Goal: Task Accomplishment & Management: Manage account settings

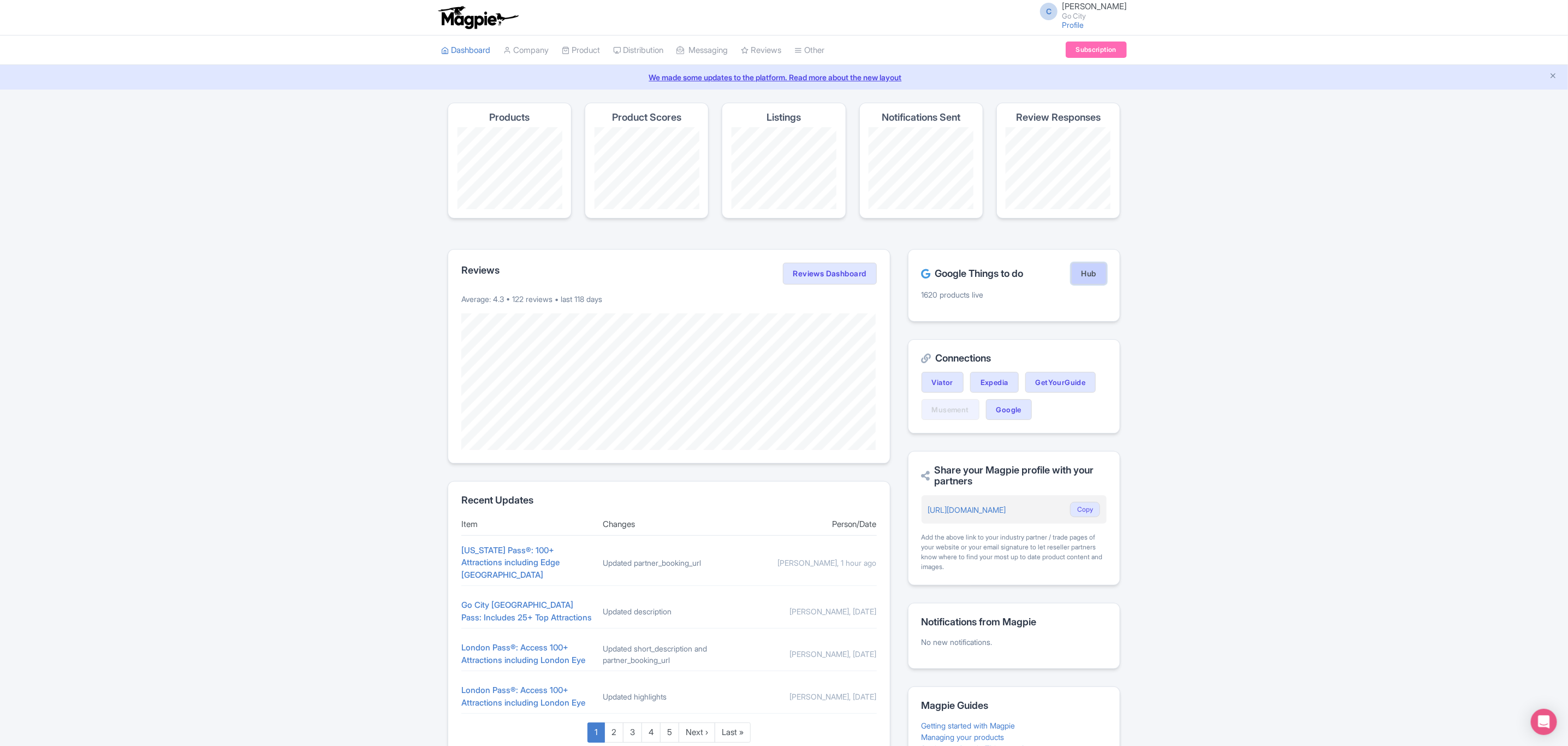
click at [1044, 278] on link "Hub" at bounding box center [1089, 274] width 36 height 22
click at [1044, 284] on link "Hub" at bounding box center [1089, 274] width 36 height 22
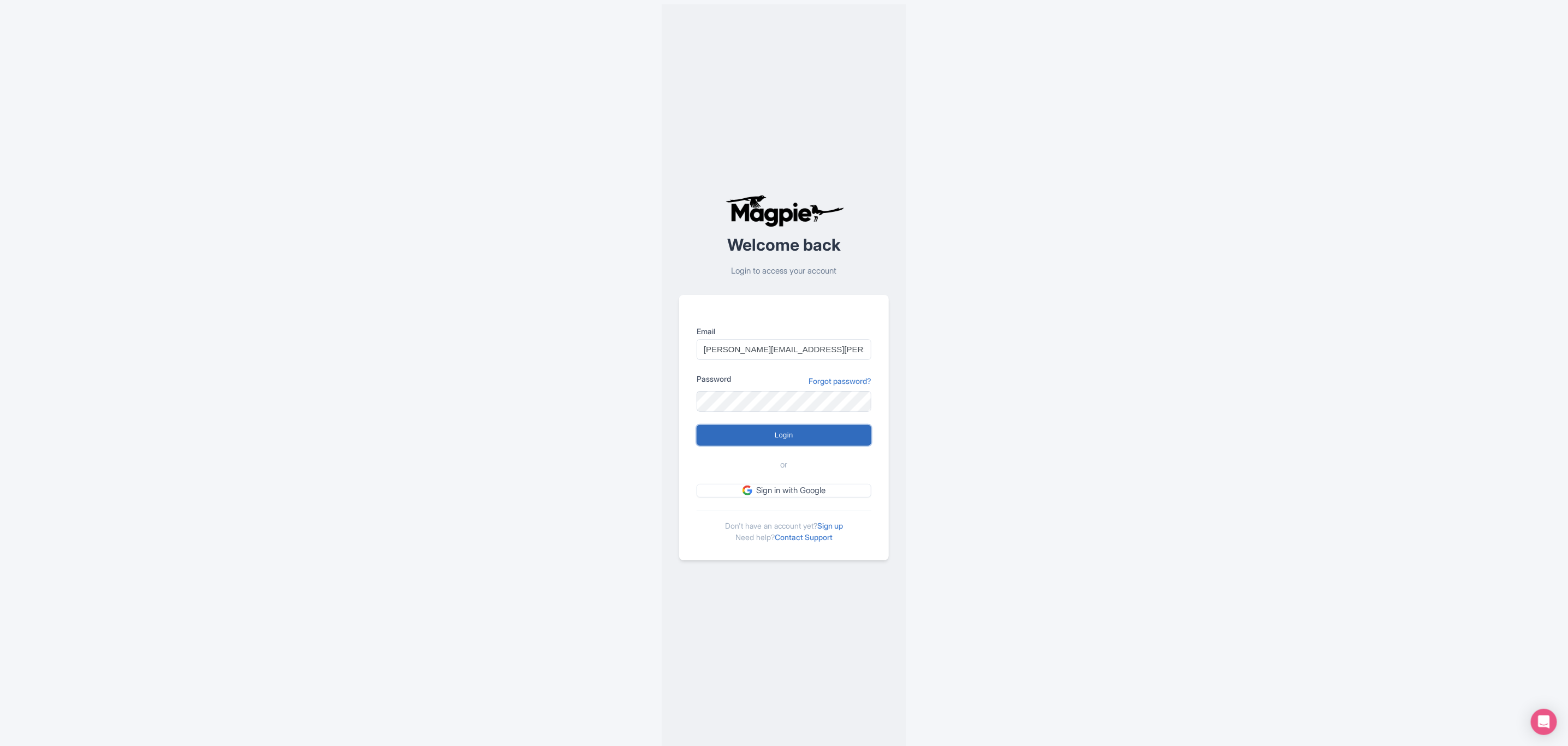
click at [816, 430] on input "Login" at bounding box center [784, 435] width 175 height 21
type input "Logging in..."
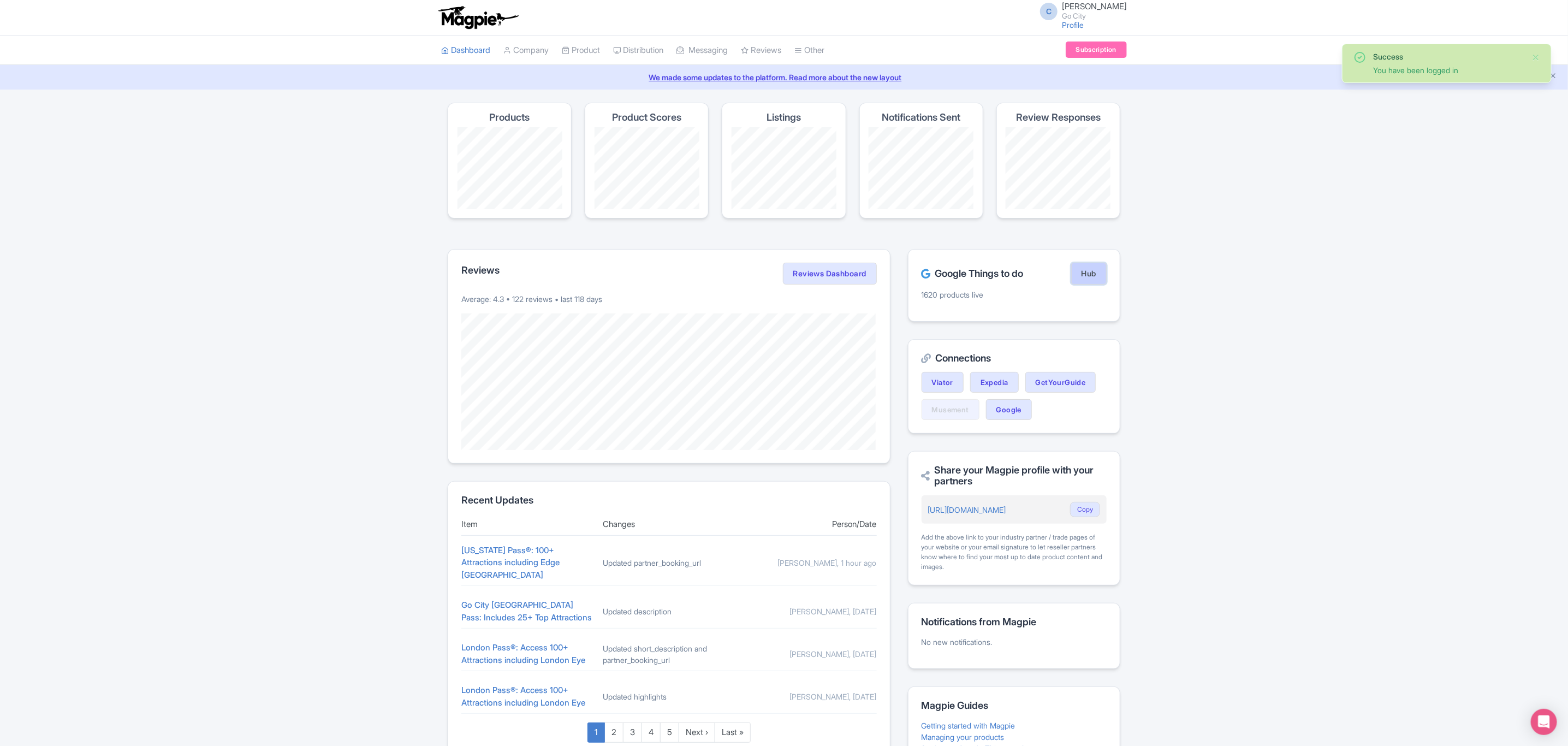
click at [1103, 278] on link "Hub" at bounding box center [1089, 274] width 36 height 22
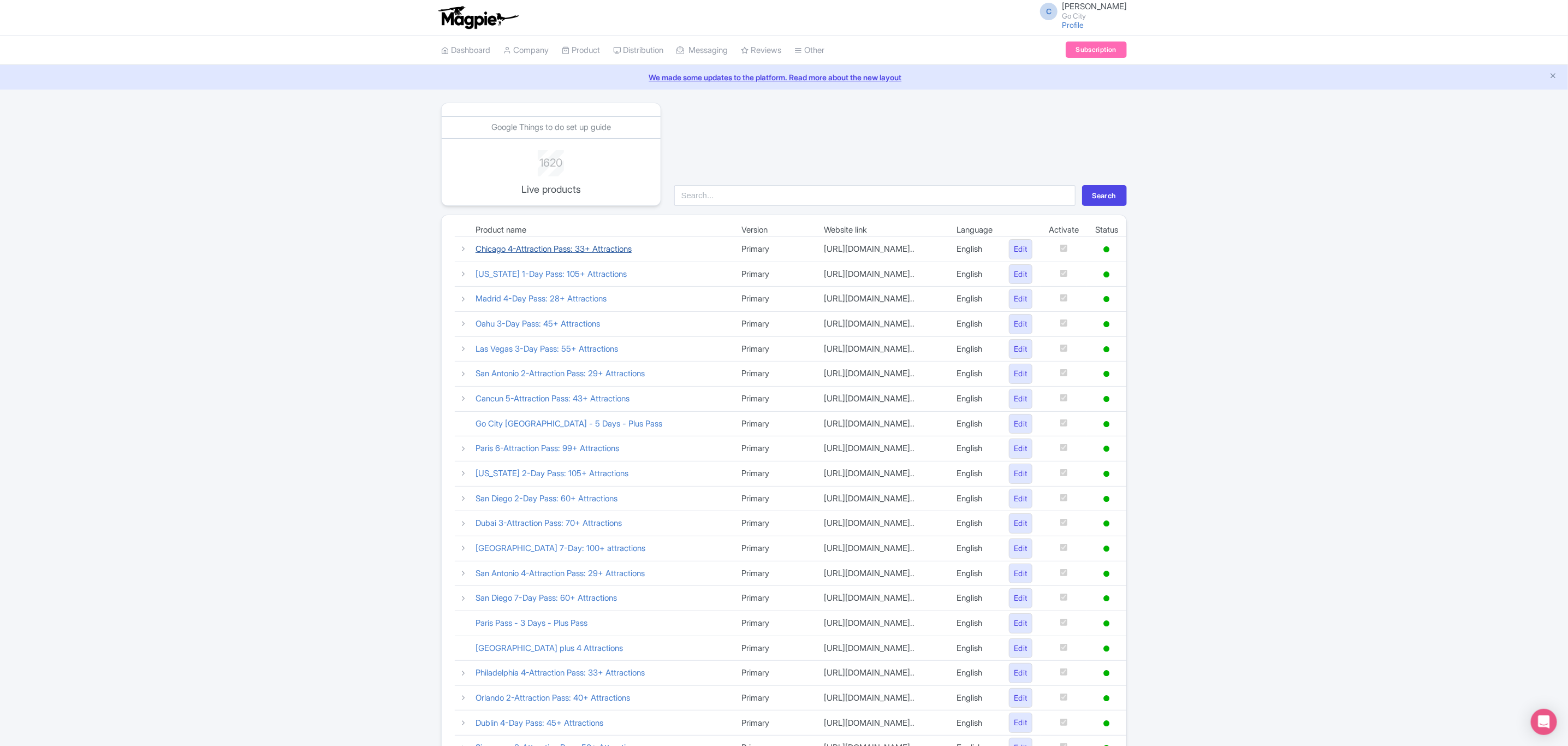
click at [575, 246] on link "Chicago 4-Attraction Pass: 33+ Attractions" at bounding box center [553, 248] width 156 height 10
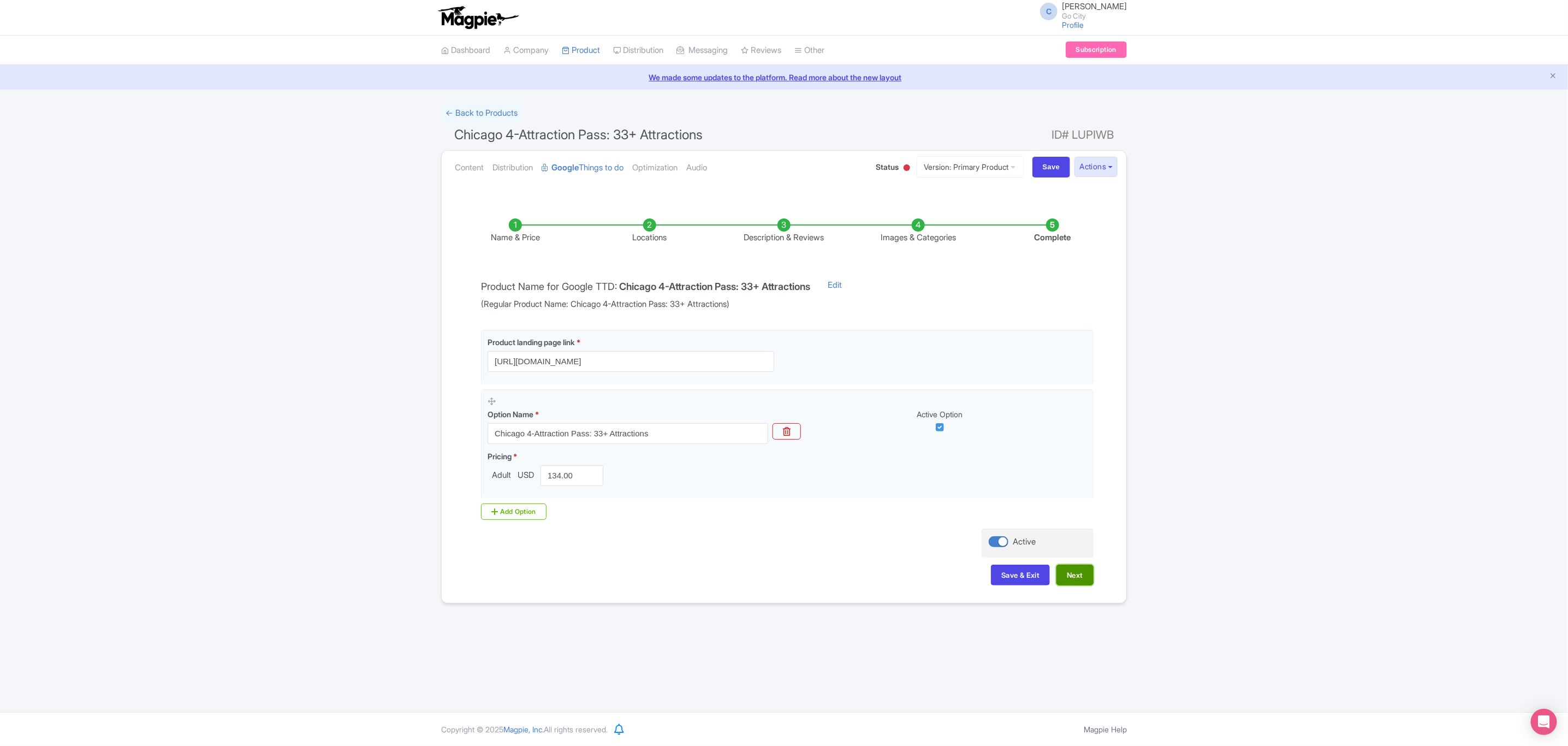
click at [1075, 578] on button "Next" at bounding box center [1075, 575] width 38 height 21
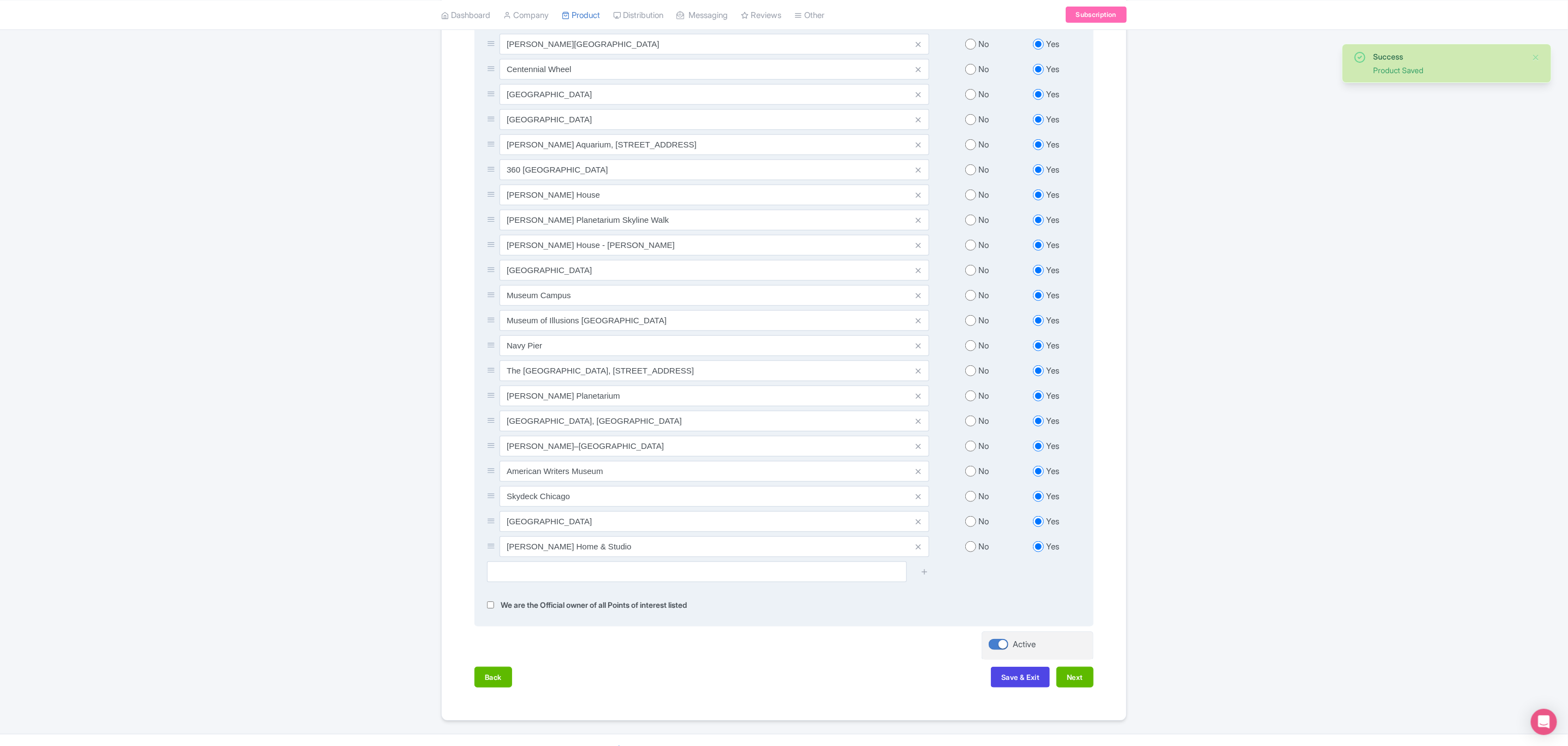
scroll to position [472, 0]
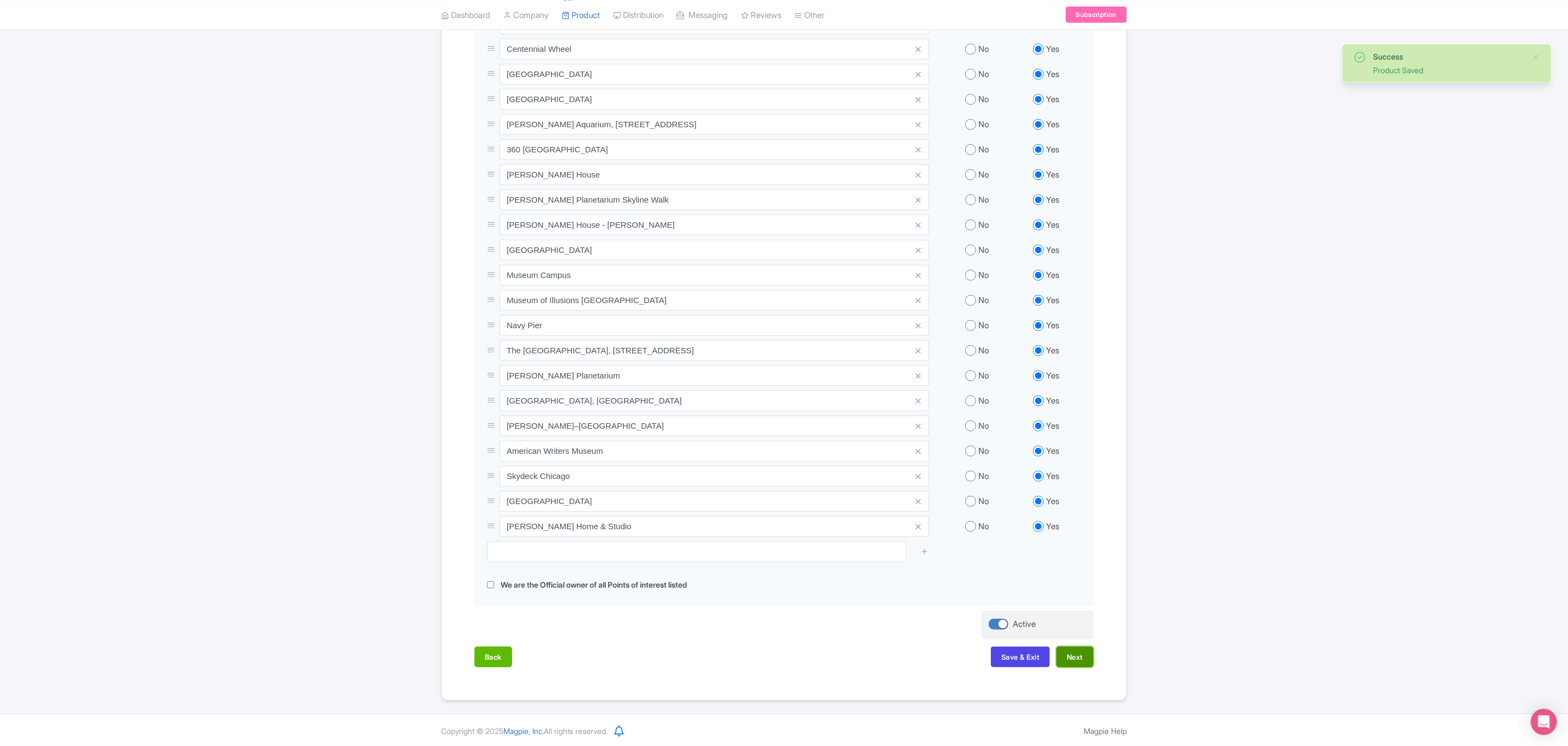
click at [1073, 655] on button "Next" at bounding box center [1075, 657] width 38 height 21
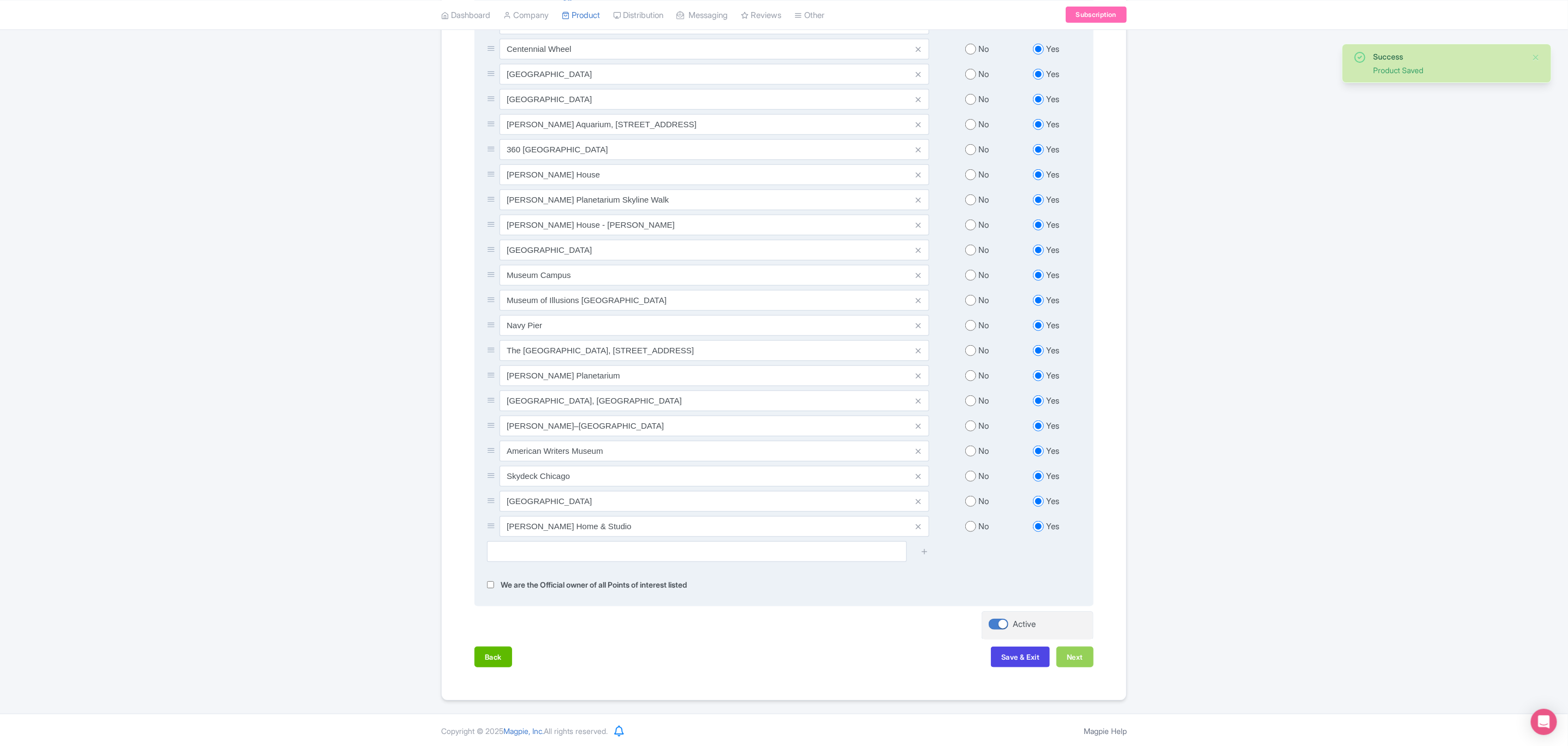
scroll to position [66, 0]
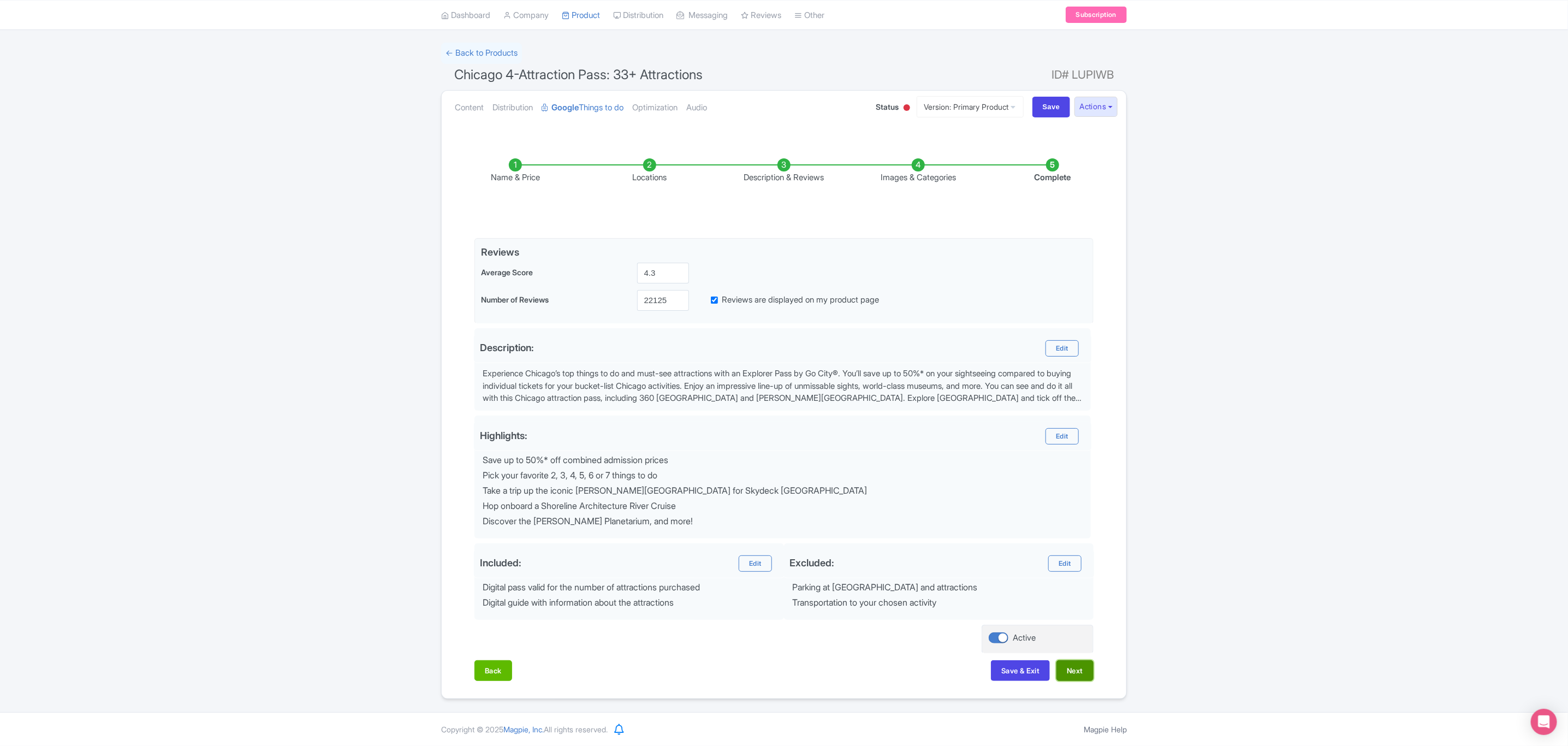
click at [1083, 677] on button "Next" at bounding box center [1075, 671] width 38 height 21
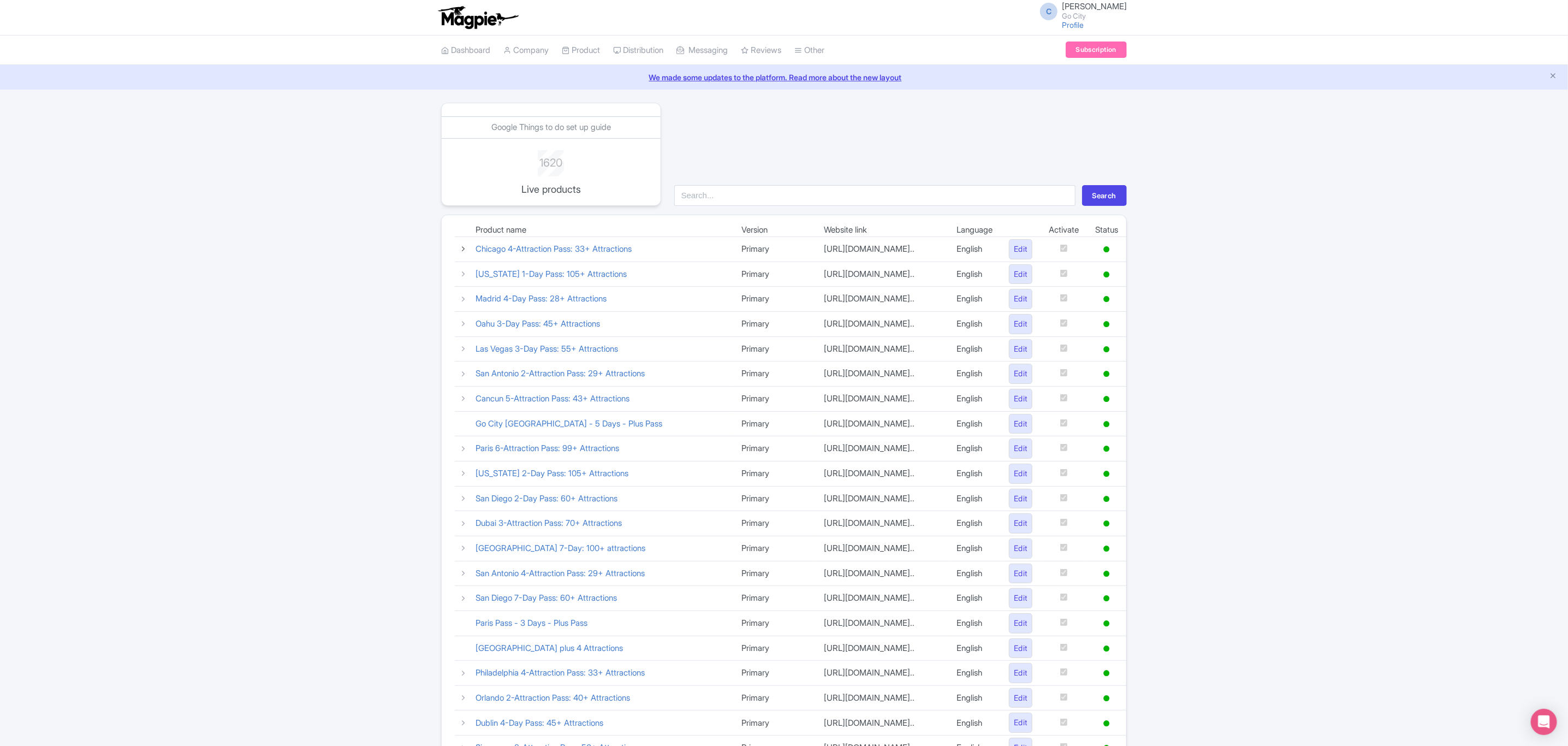
click at [461, 251] on icon at bounding box center [463, 248] width 8 height 8
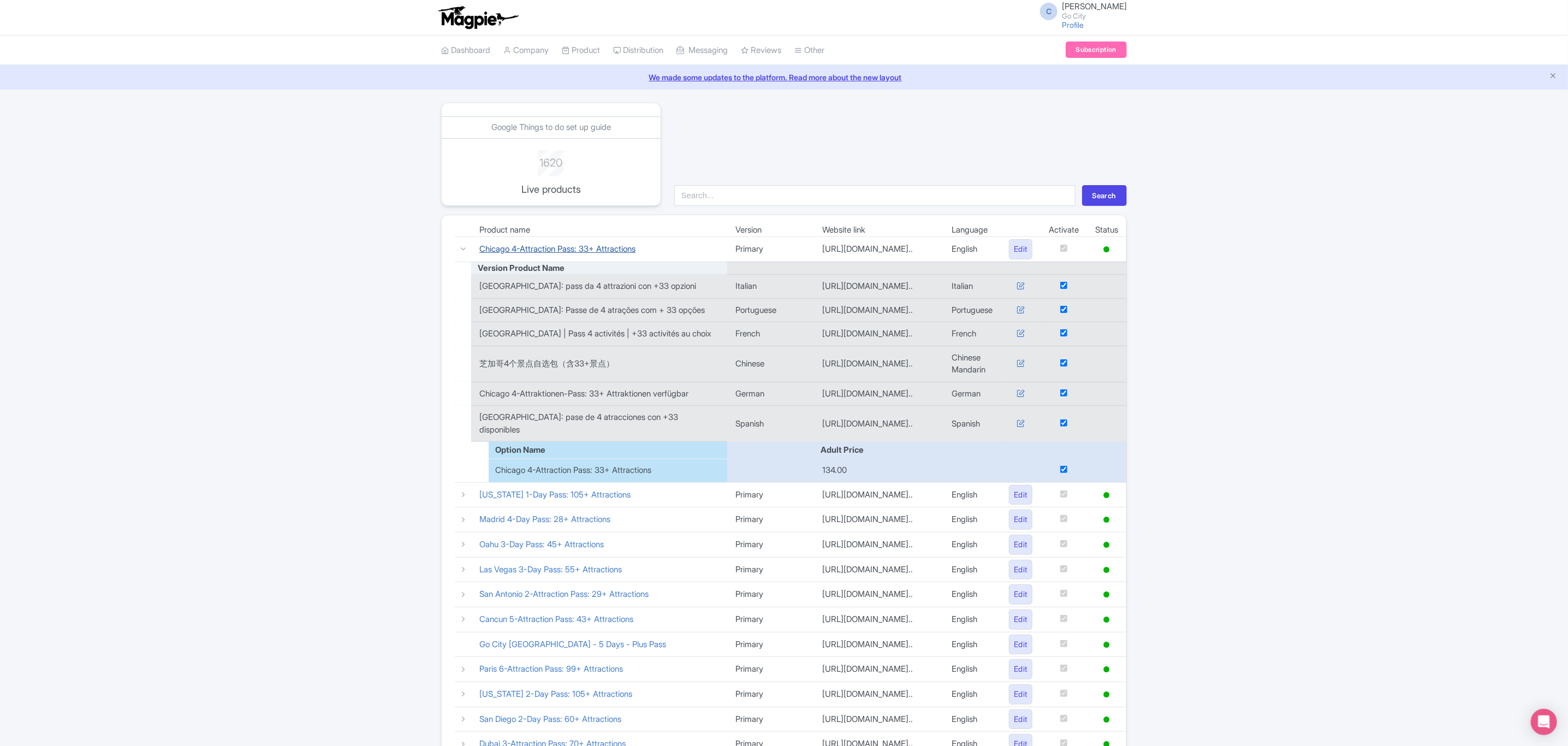
click at [508, 250] on link "Chicago 4-Attraction Pass: 33+ Attractions" at bounding box center [557, 248] width 156 height 10
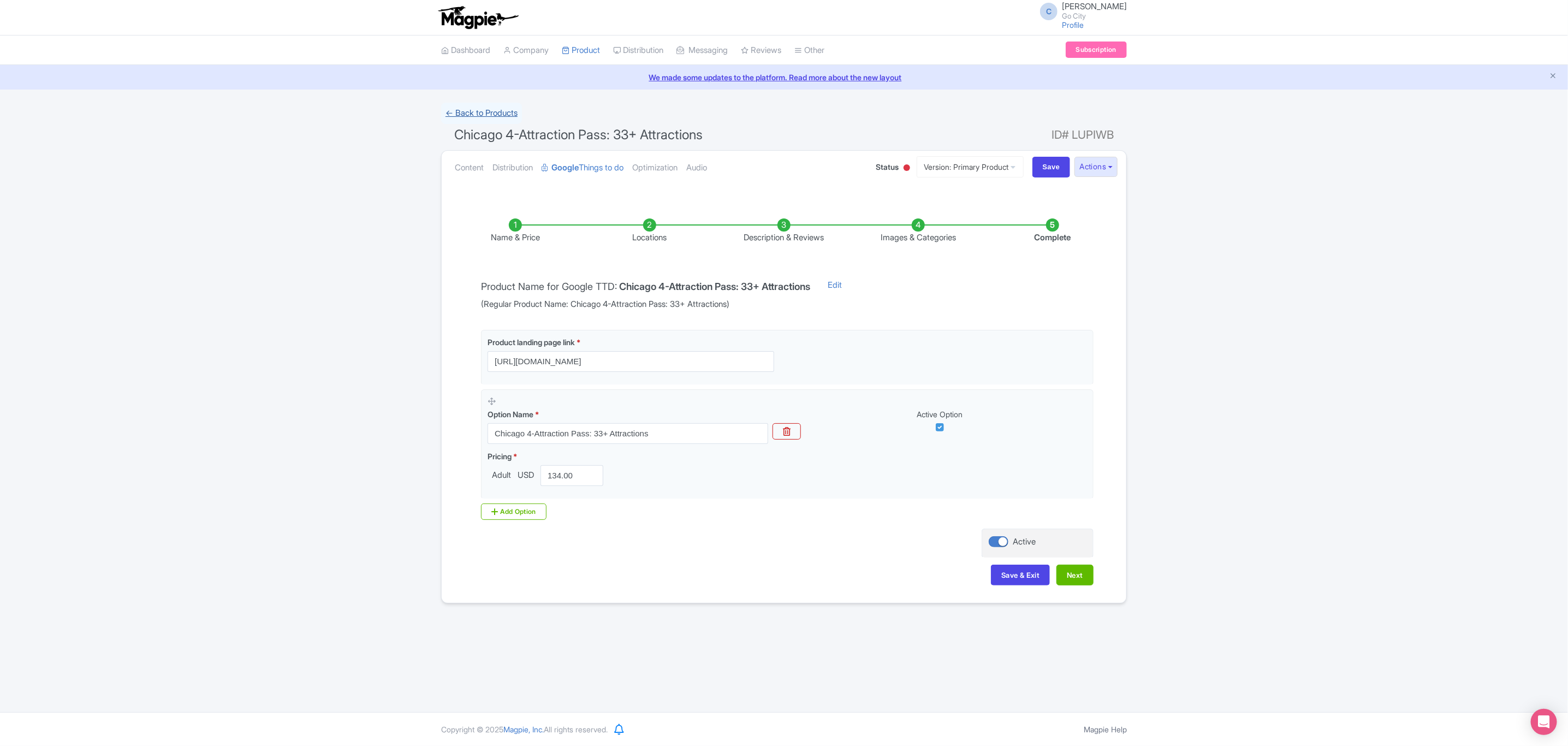
click at [479, 120] on link "← Back to Products" at bounding box center [481, 113] width 81 height 21
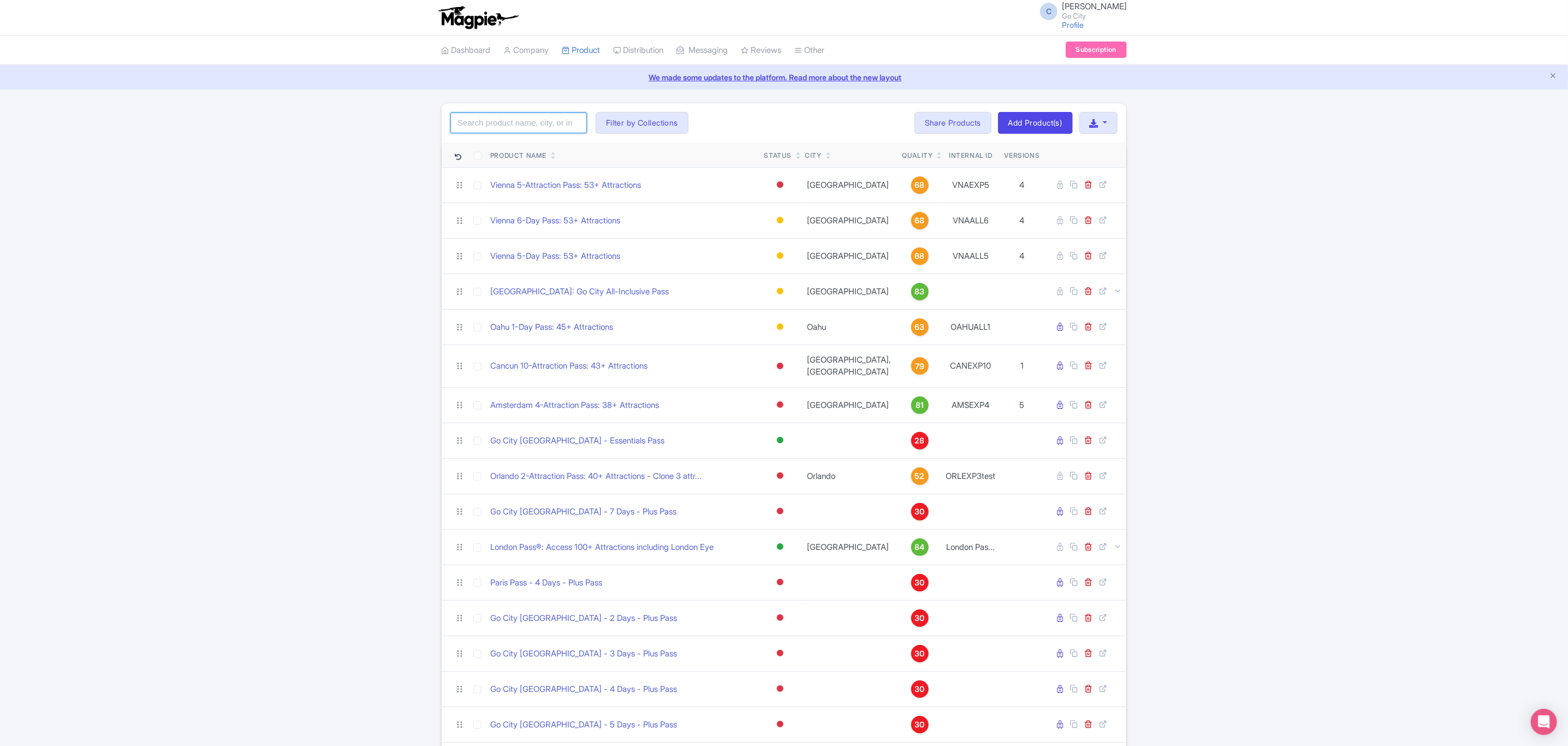
click at [485, 117] on input "search" at bounding box center [518, 123] width 136 height 21
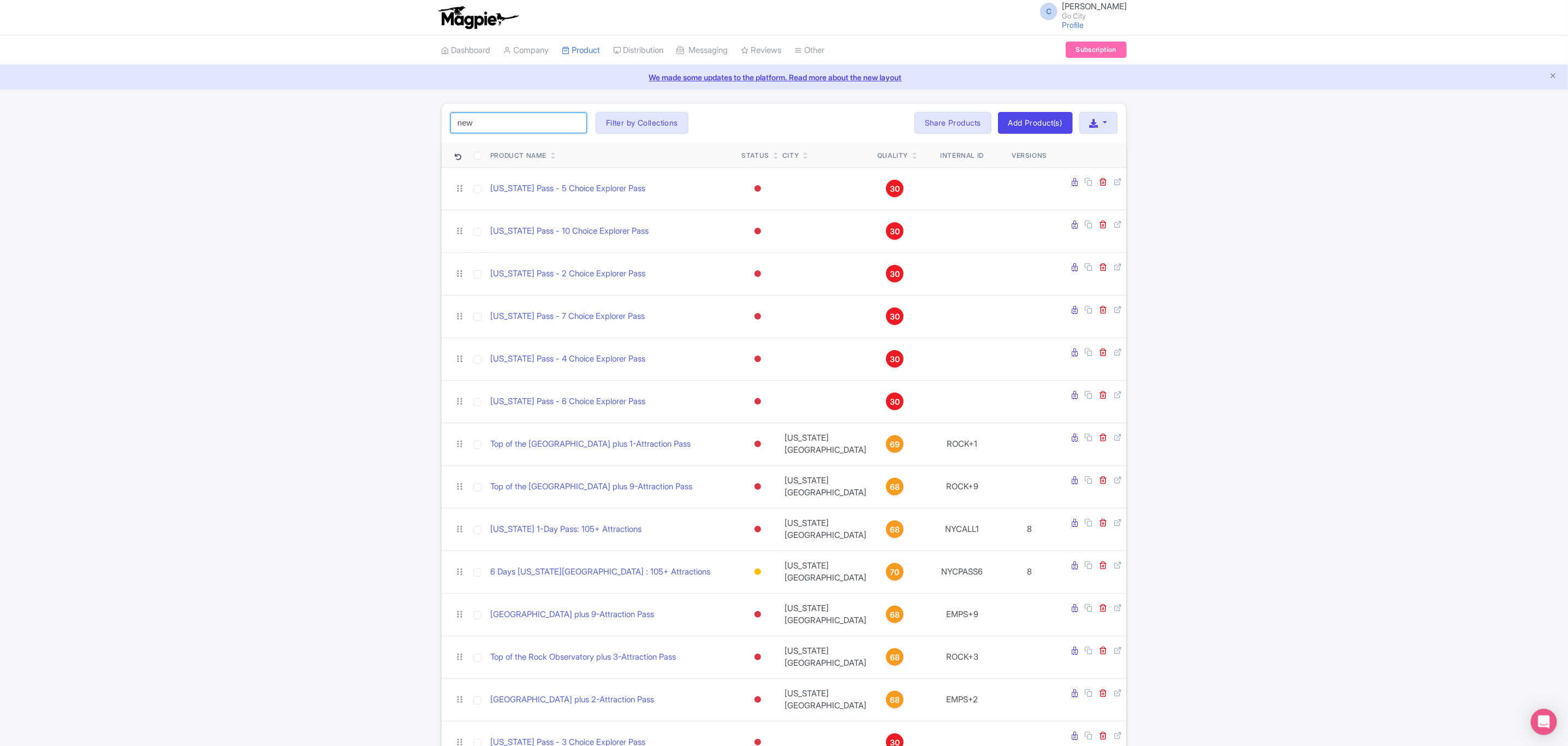
type input "new"
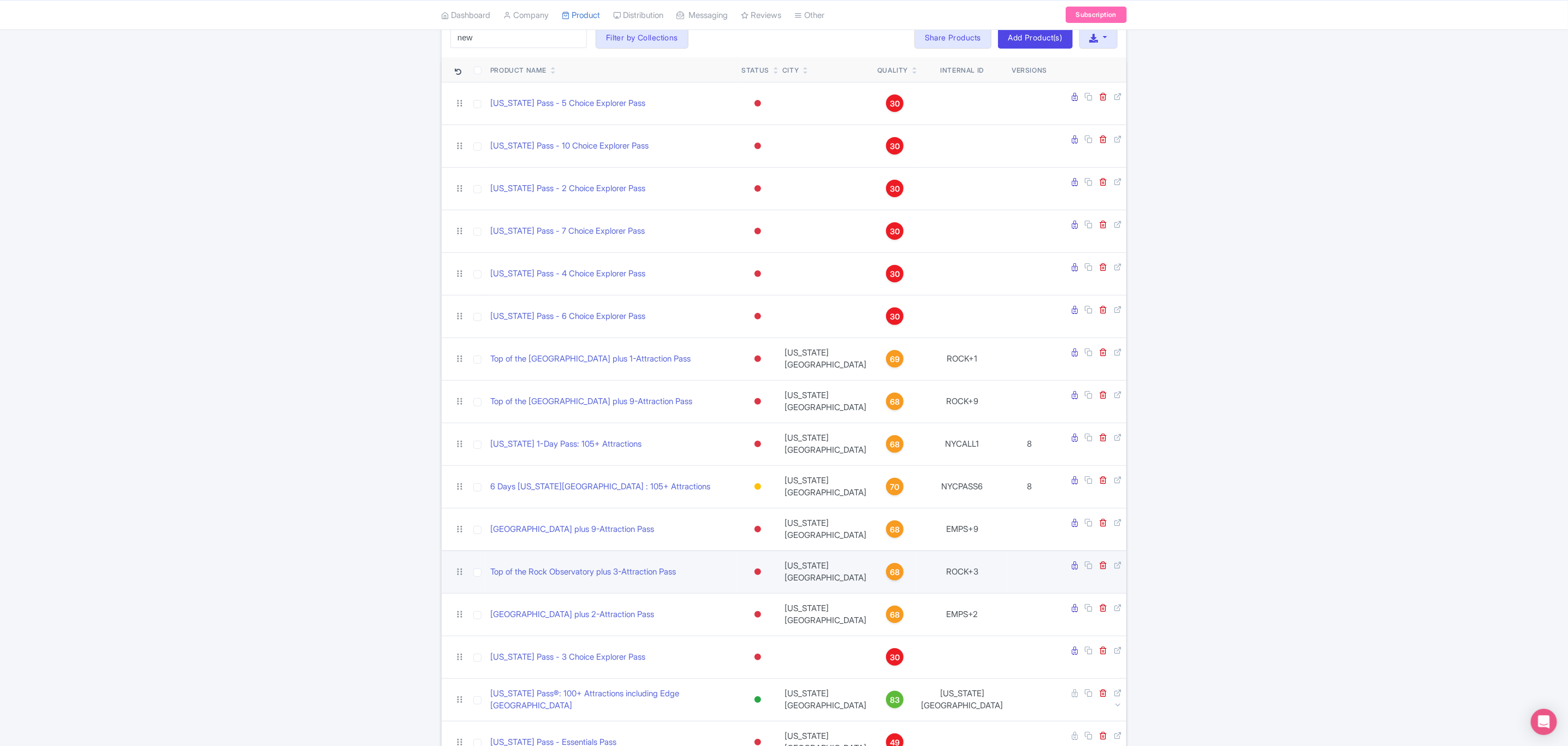
scroll to position [164, 0]
